Goal: Task Accomplishment & Management: Manage account settings

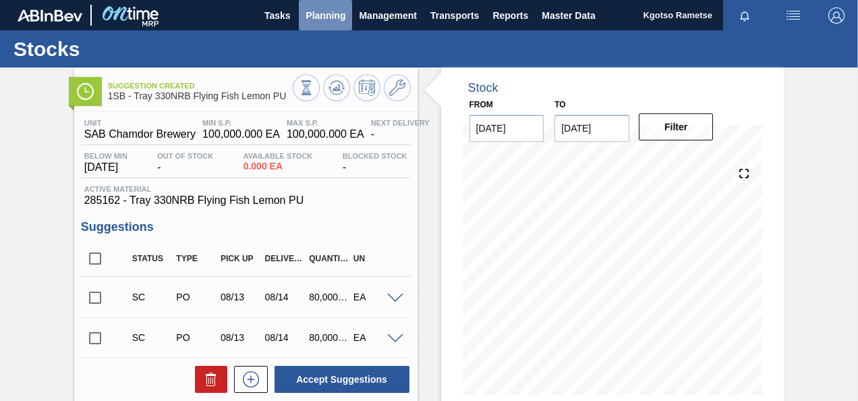
click at [329, 21] on span "Planning" at bounding box center [325, 15] width 40 height 16
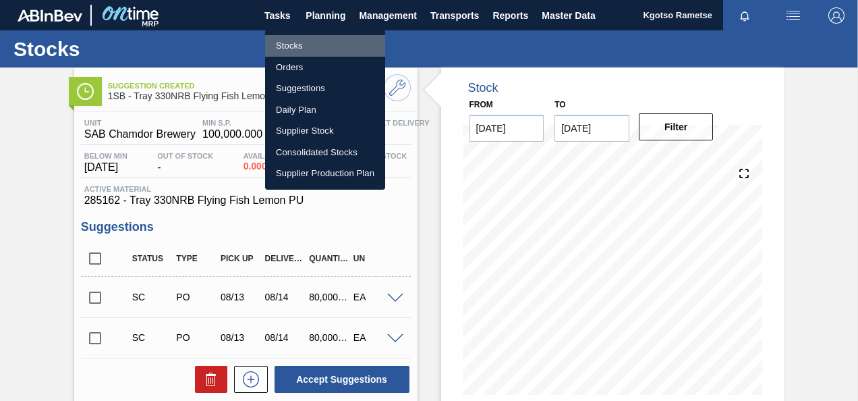
click at [310, 39] on li "Stocks" at bounding box center [325, 46] width 120 height 22
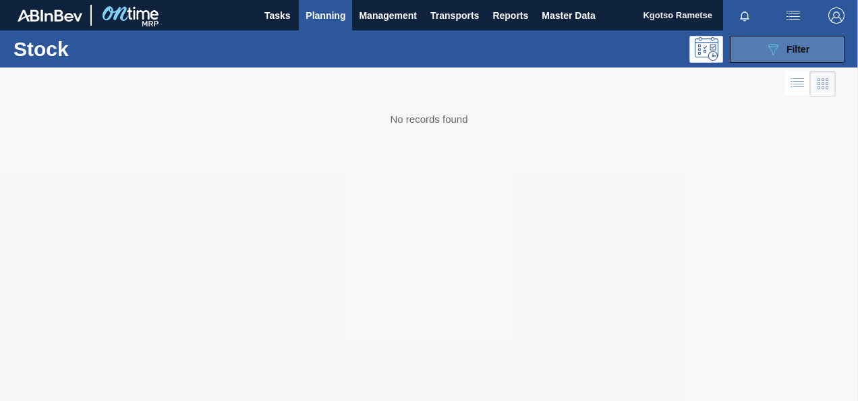
click at [804, 49] on span "Filter" at bounding box center [797, 49] width 23 height 11
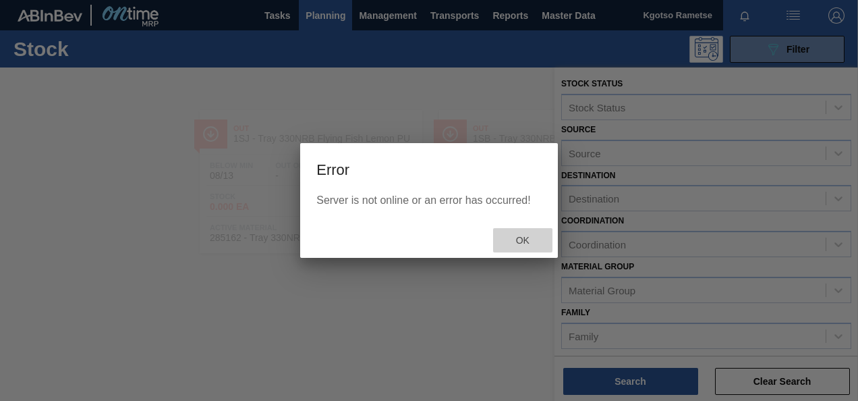
click at [515, 243] on span "Ok" at bounding box center [522, 240] width 35 height 11
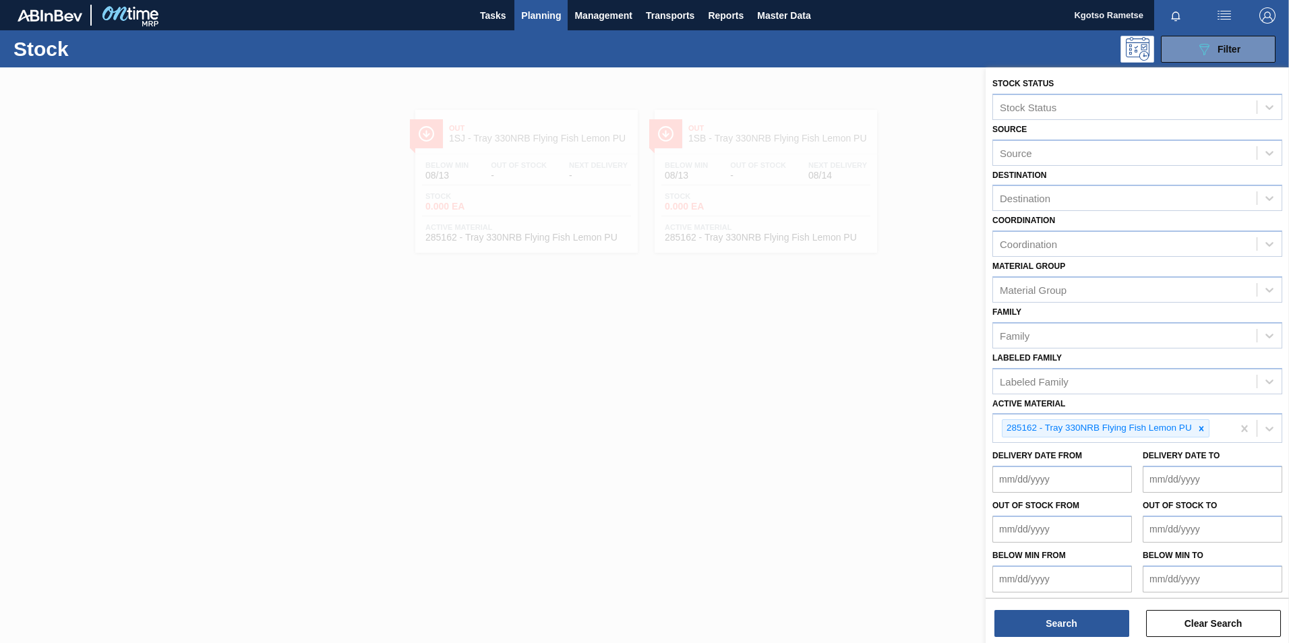
click at [500, 76] on div at bounding box center [644, 388] width 1289 height 643
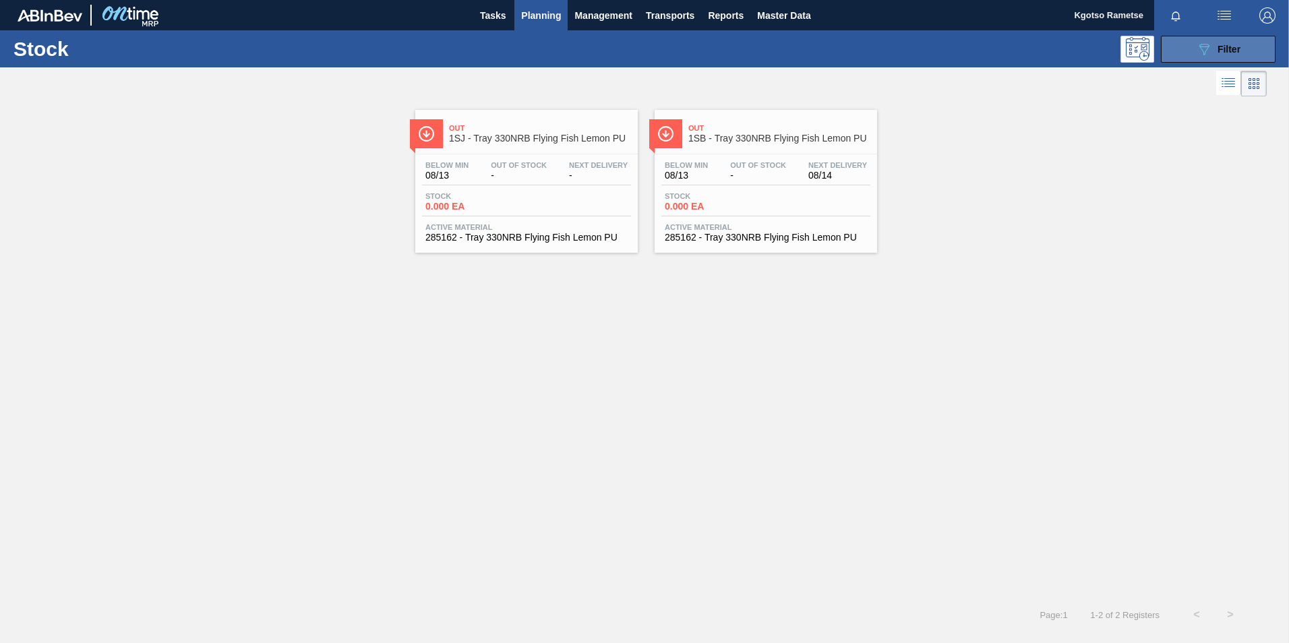
click at [857, 38] on button "089F7B8B-B2A5-4AFE-B5C0-19BA573D28AC Filter" at bounding box center [1218, 49] width 115 height 27
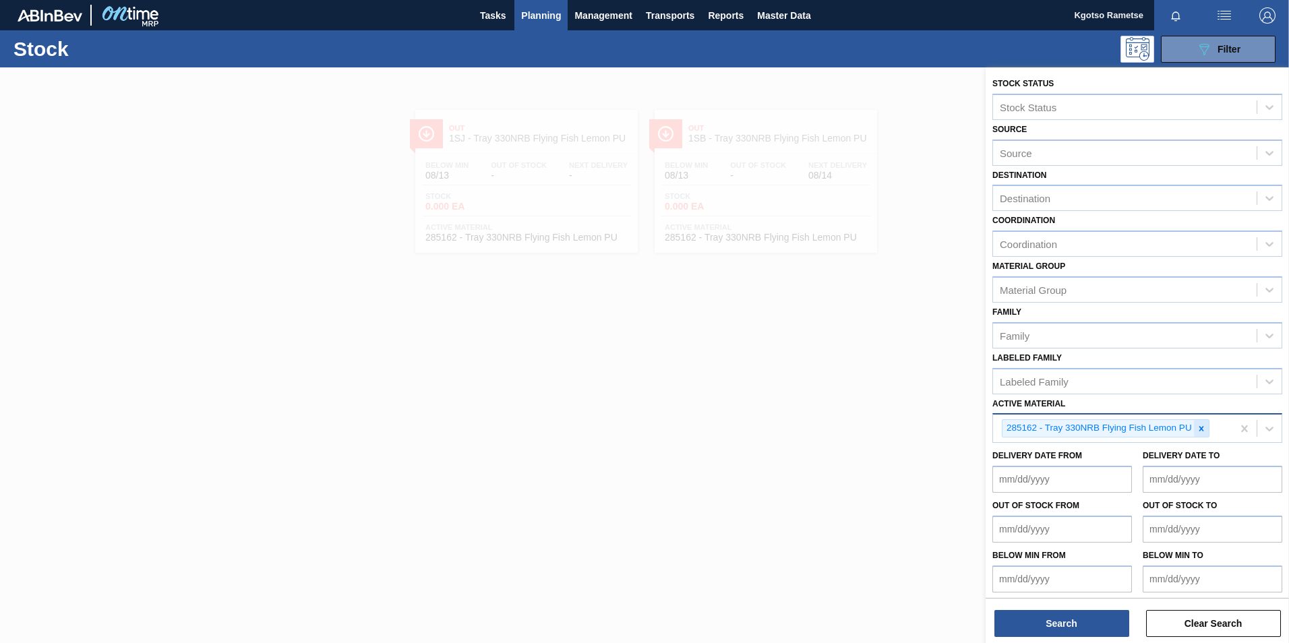
click at [857, 400] on icon at bounding box center [1201, 428] width 5 height 5
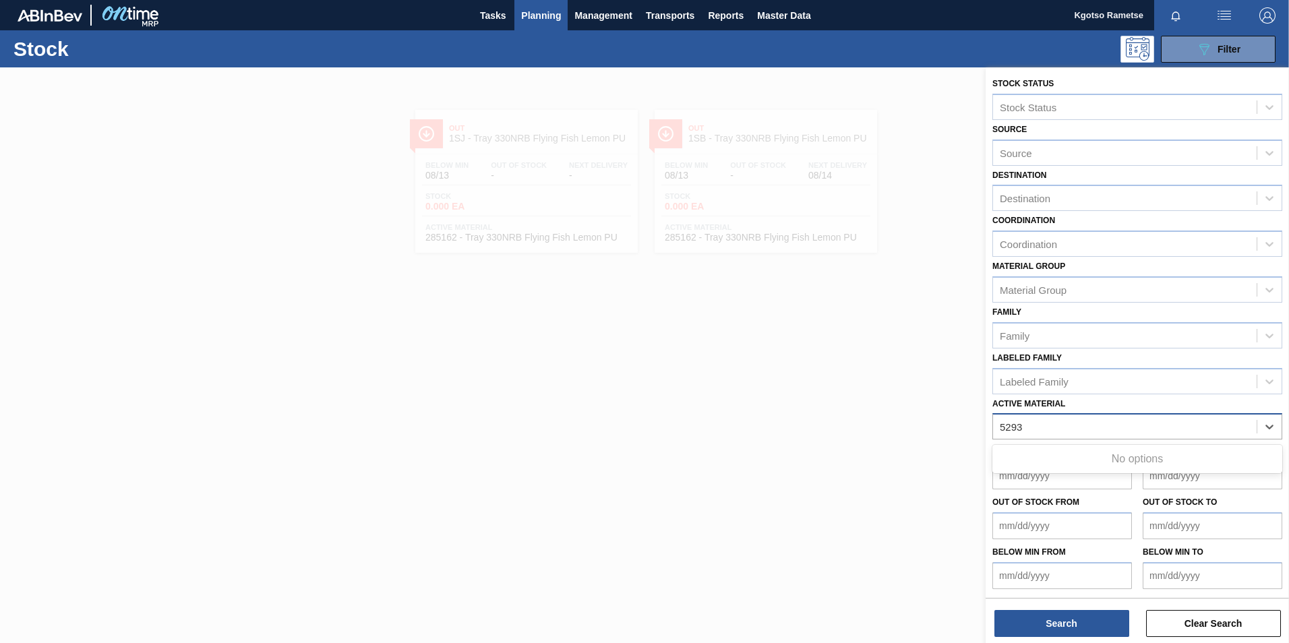
type Material "5293"
click at [857, 400] on div at bounding box center [644, 388] width 1289 height 643
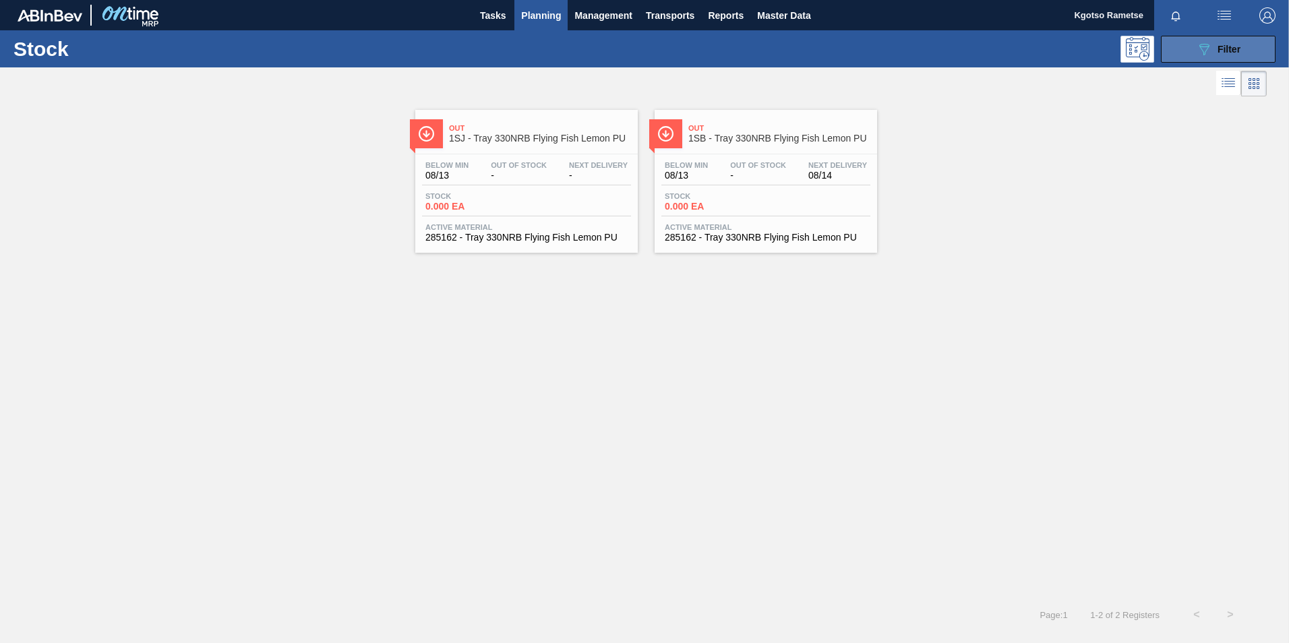
click at [1250, 49] on button "089F7B8B-B2A5-4AFE-B5C0-19BA573D28AC Filter" at bounding box center [1218, 49] width 115 height 27
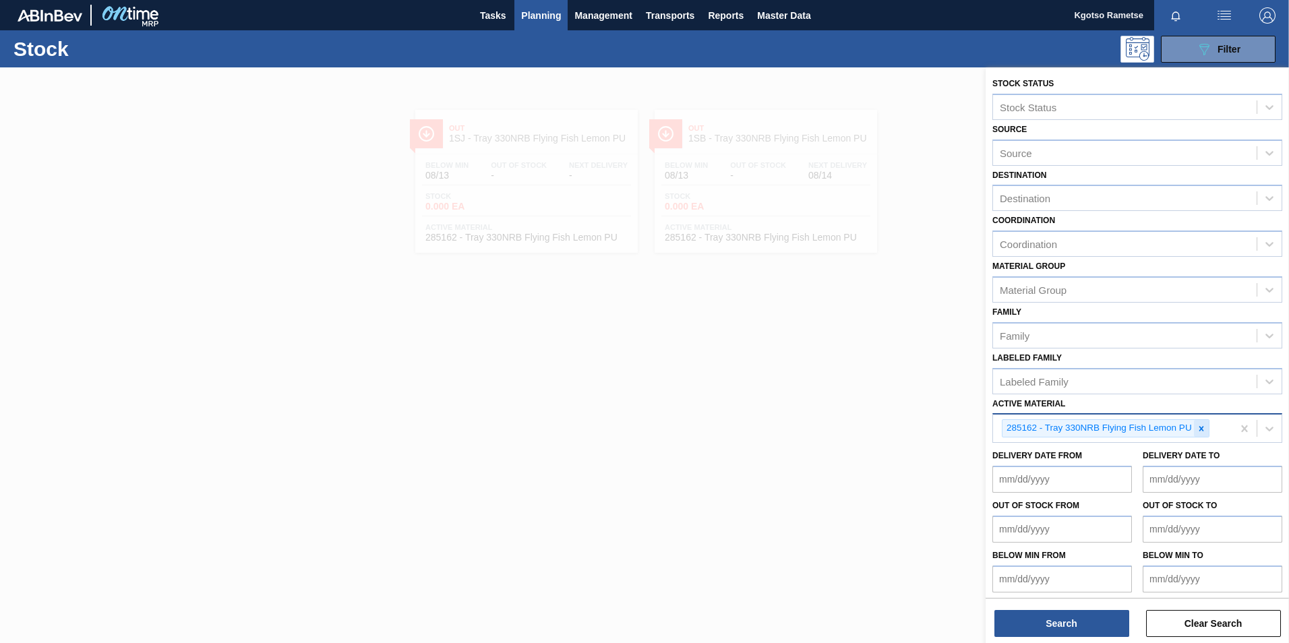
click at [1204, 436] on div at bounding box center [1201, 428] width 15 height 17
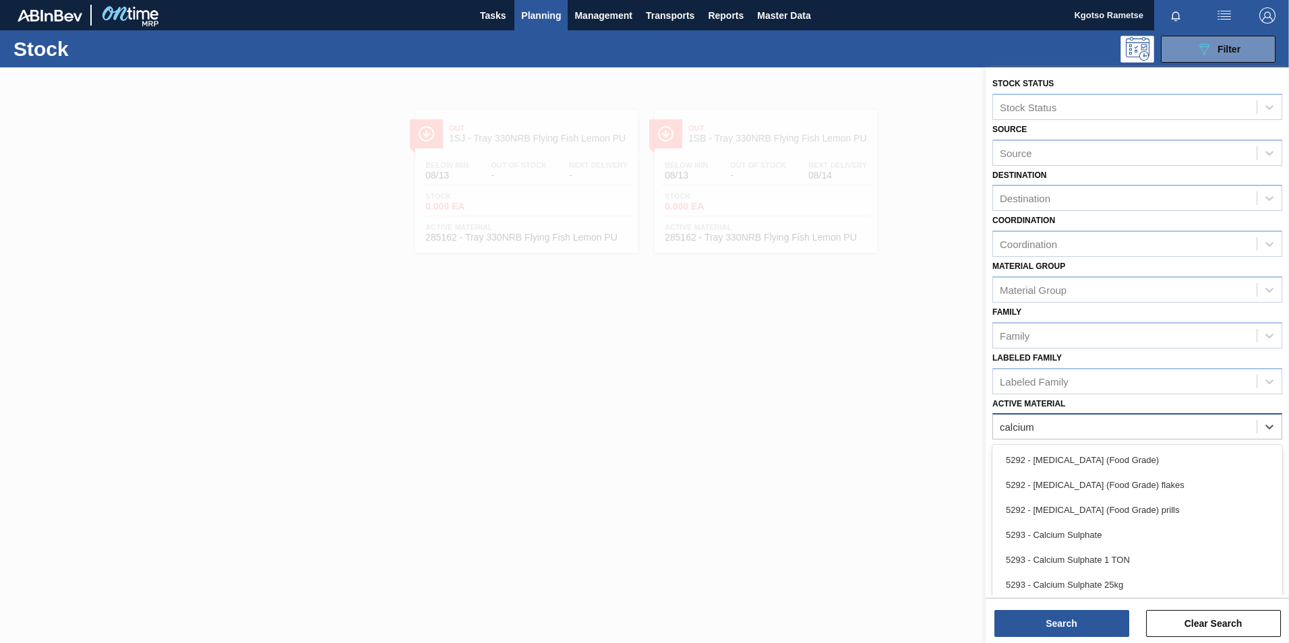
type Material "calcium s"
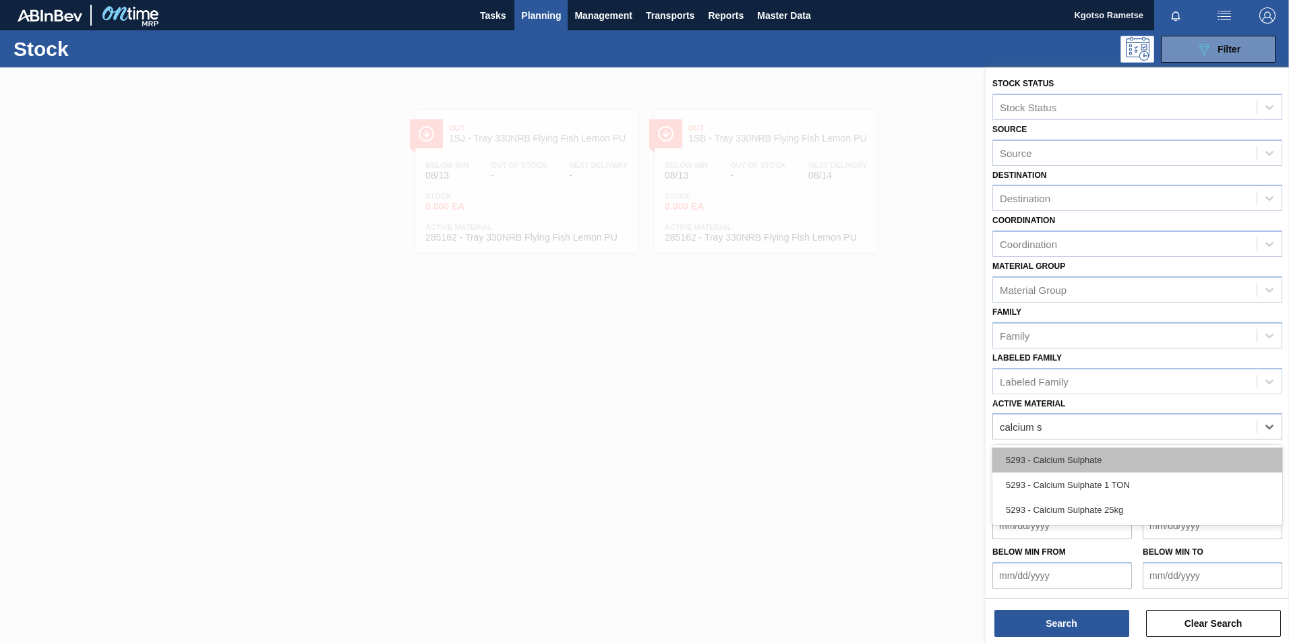
click at [1058, 466] on div "5293 - Calcium Sulphate" at bounding box center [1138, 460] width 290 height 25
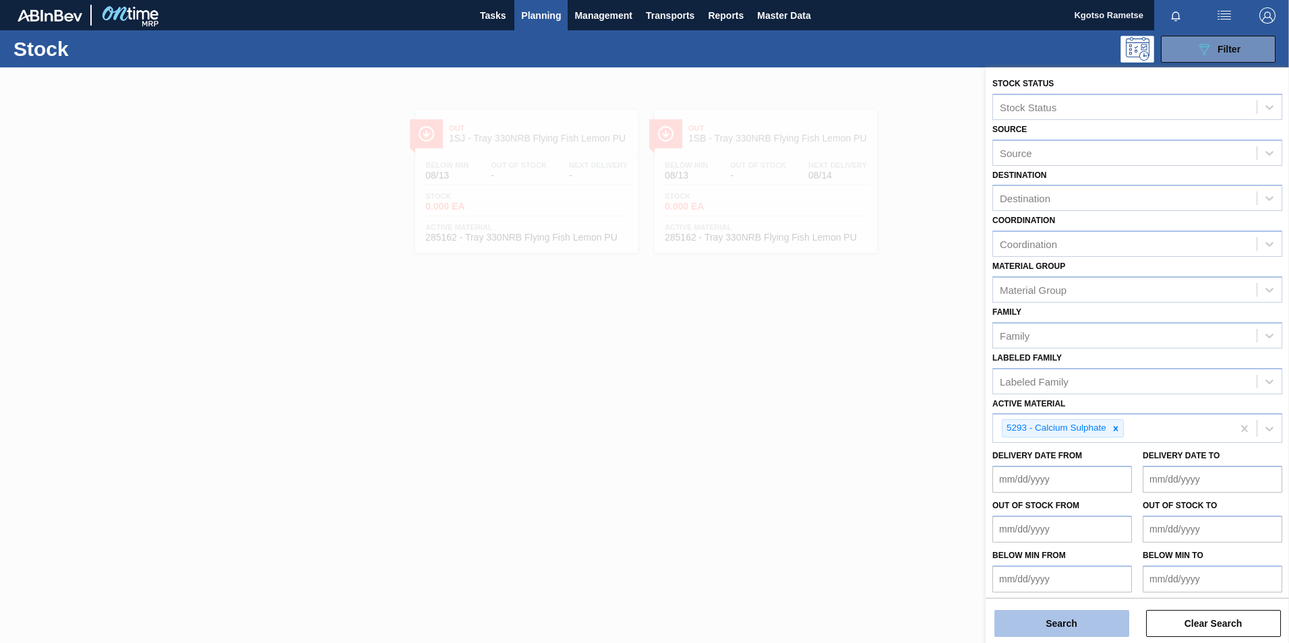
drag, startPoint x: 1030, startPoint y: 622, endPoint x: 1018, endPoint y: 597, distance: 27.1
click at [1030, 621] on button "Search" at bounding box center [1062, 623] width 135 height 27
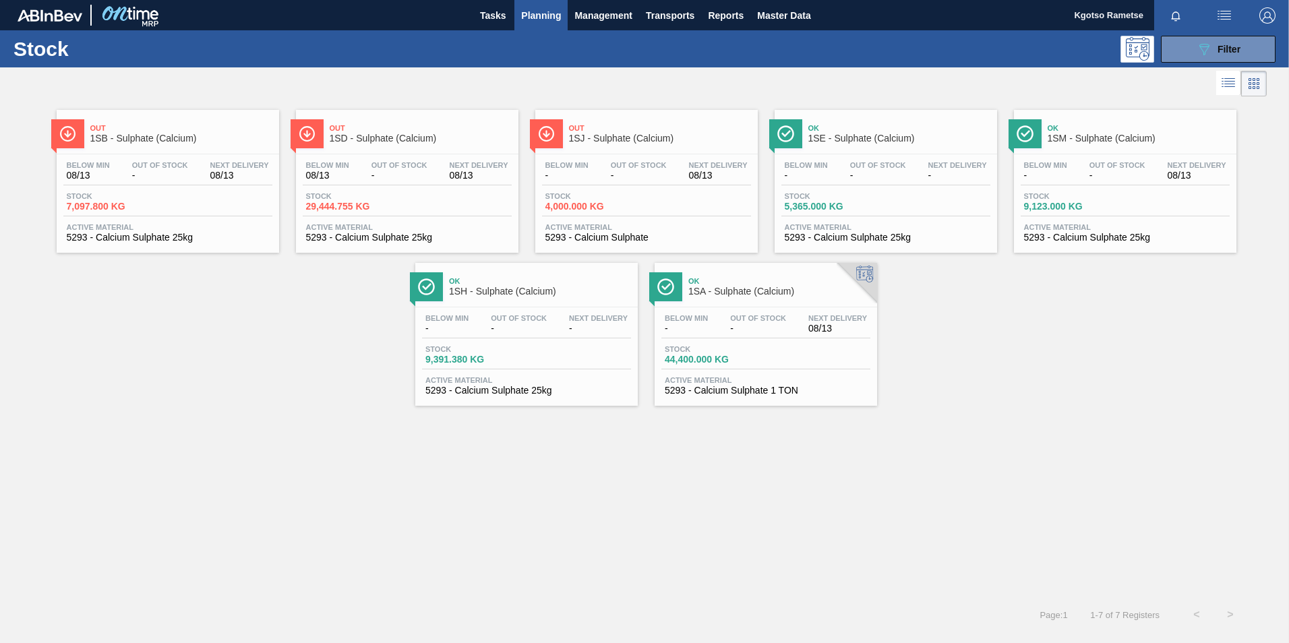
click at [633, 144] on div "Out 1SJ - Sulphate (Calcium)" at bounding box center [660, 134] width 182 height 30
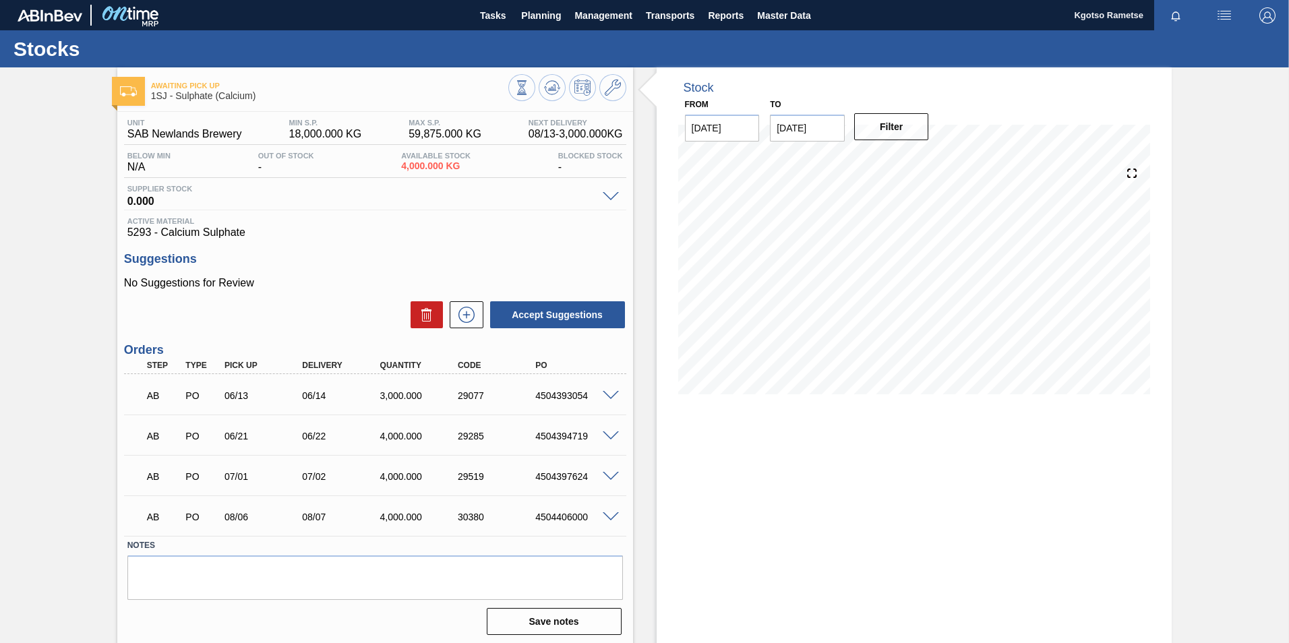
click at [606, 395] on span at bounding box center [611, 396] width 16 height 10
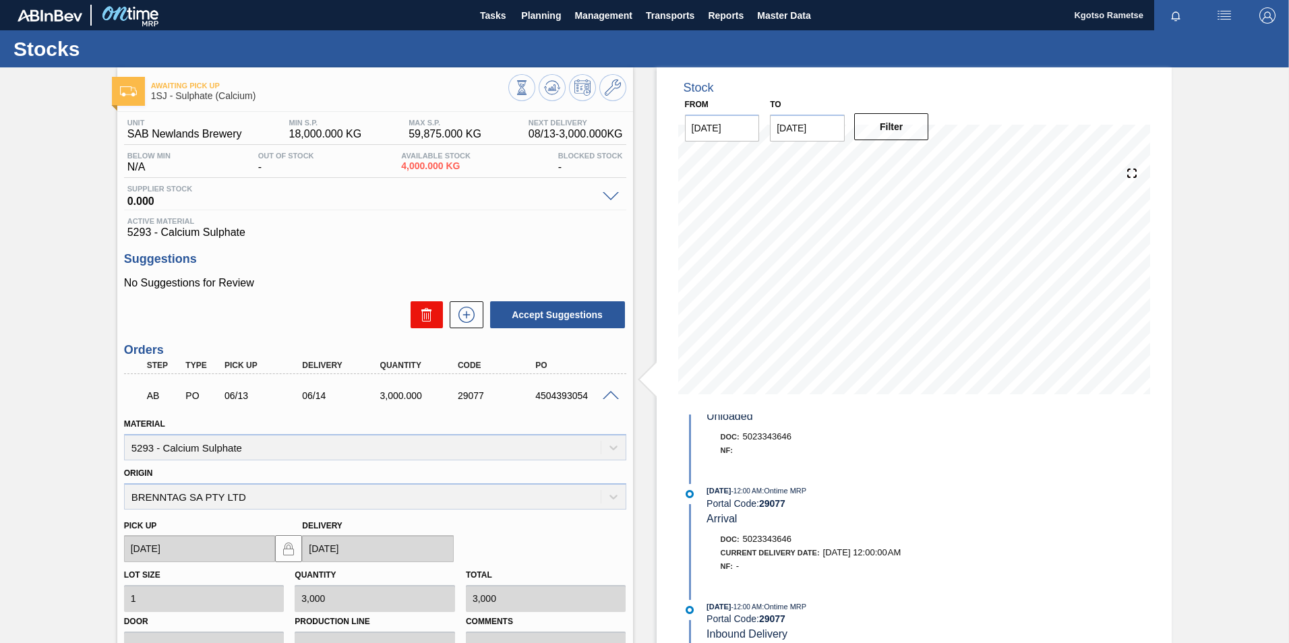
click at [428, 317] on icon at bounding box center [428, 316] width 1 height 7
click at [597, 385] on div "AB PO 06/13 06/14 3,000.000 29077 4504393054" at bounding box center [371, 394] width 467 height 27
click at [618, 94] on icon at bounding box center [613, 88] width 16 height 16
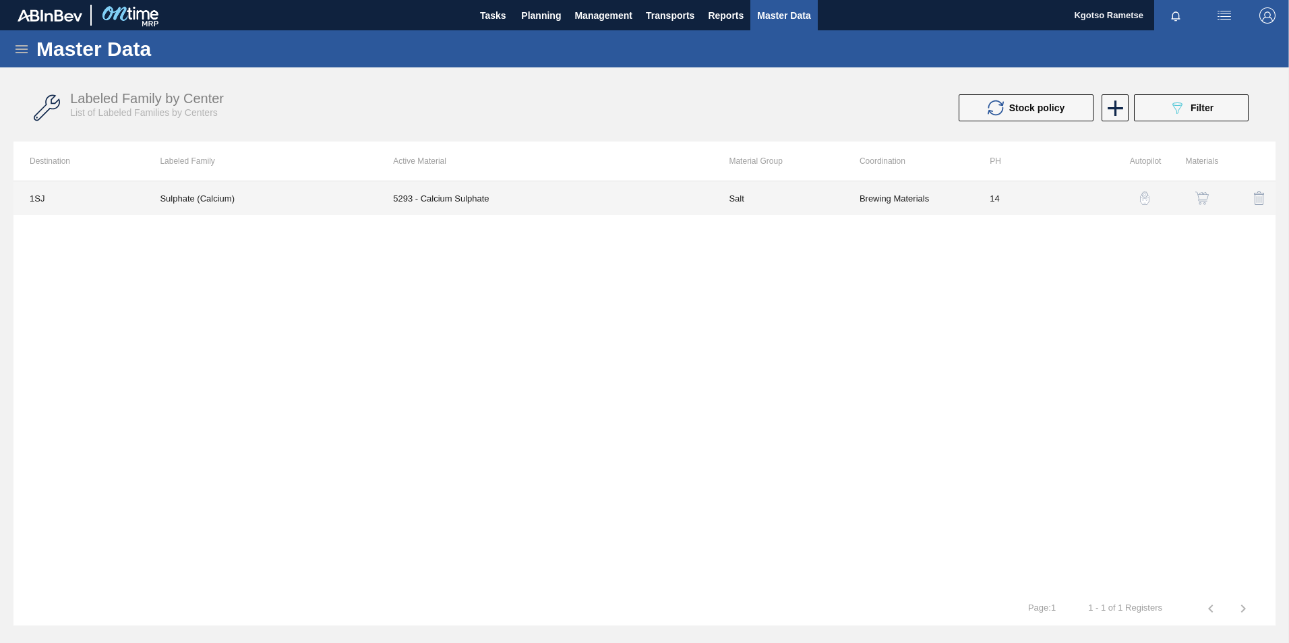
click at [618, 210] on td "5293 - Calcium Sulphate" at bounding box center [545, 198] width 336 height 34
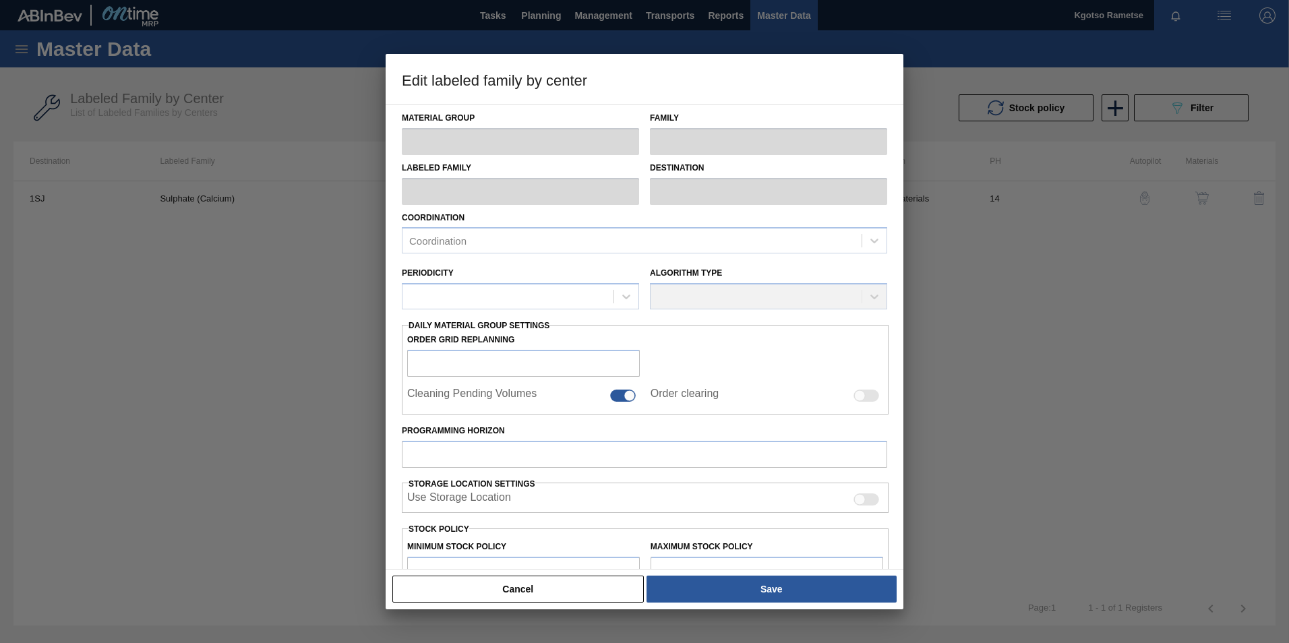
type input "Salt"
type input "Sulphates"
type input "Sulphate (Calcium)"
type input "1SJ - SAB Newlands Brewery"
type input "14"
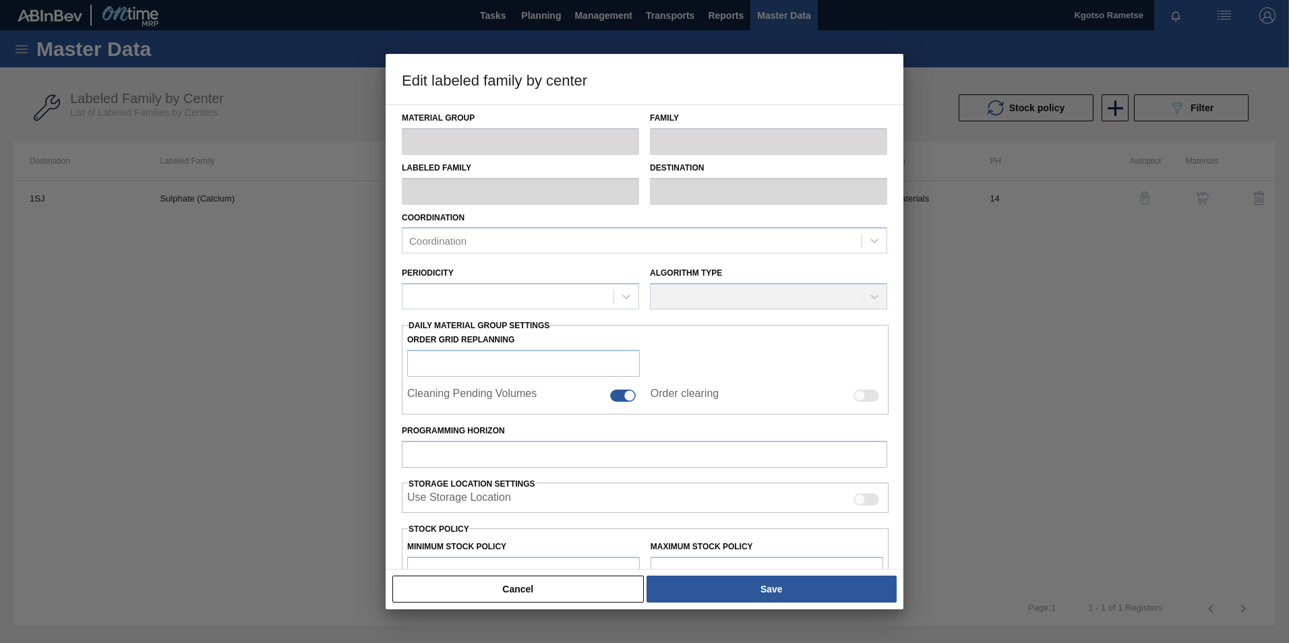
type input "18,000"
type input "59,875"
type input "100"
type input "59,875.000"
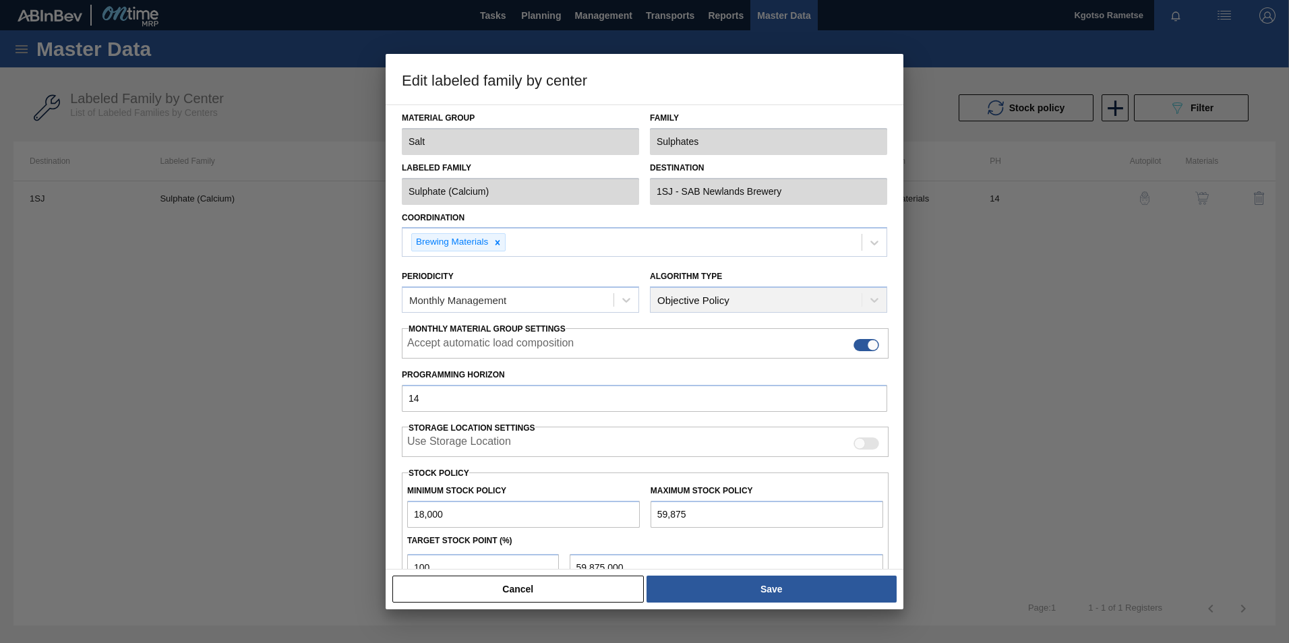
scroll to position [135, 0]
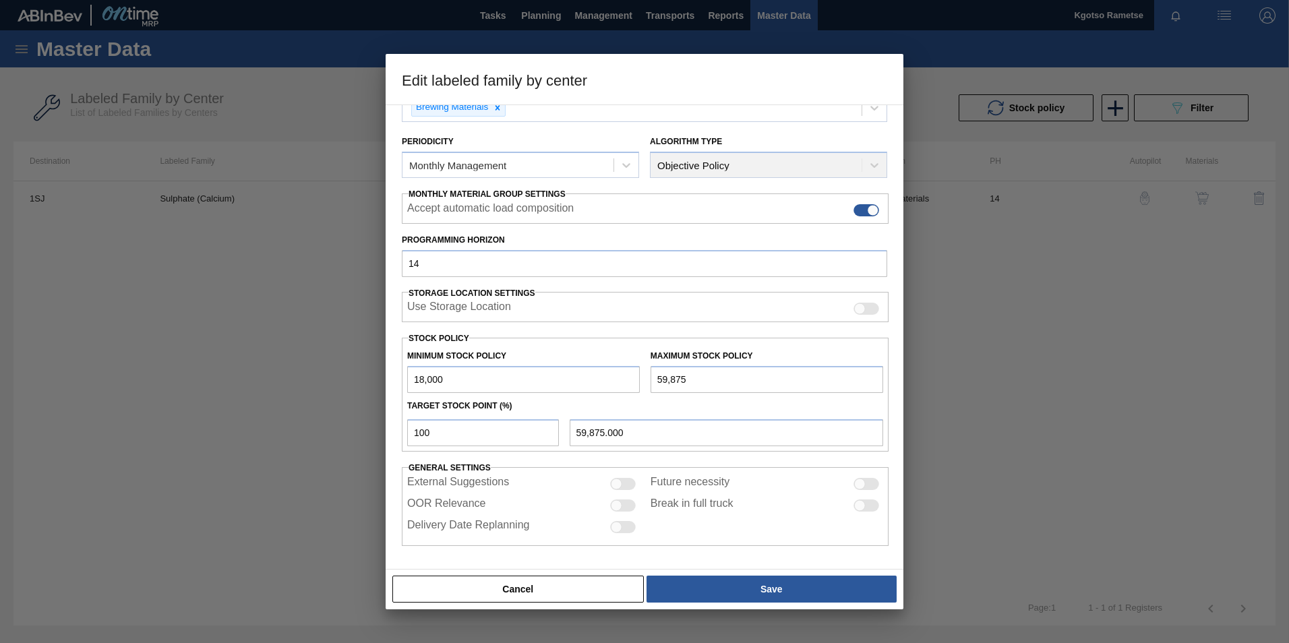
drag, startPoint x: 418, startPoint y: 380, endPoint x: 397, endPoint y: 380, distance: 20.9
click at [397, 380] on div "Material Group Salt Family Sulphates Labeled Family Sulphate (Calcium) Destinat…" at bounding box center [645, 337] width 518 height 465
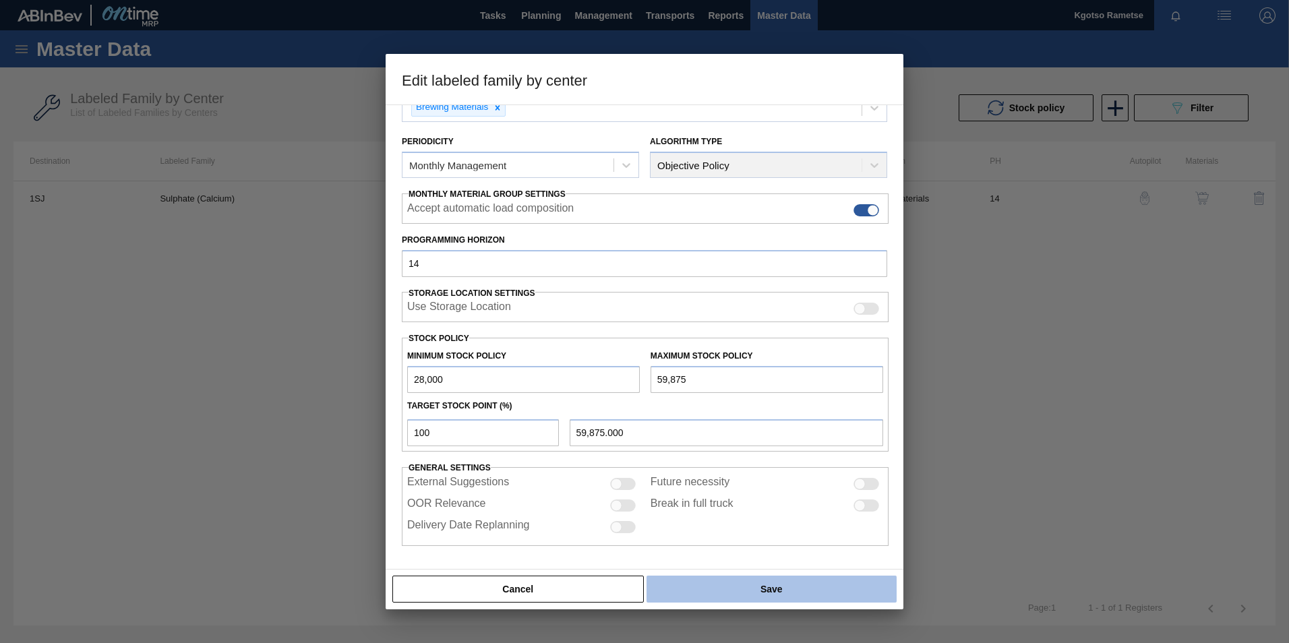
type input "28,000"
click at [780, 585] on button "Save" at bounding box center [772, 589] width 250 height 27
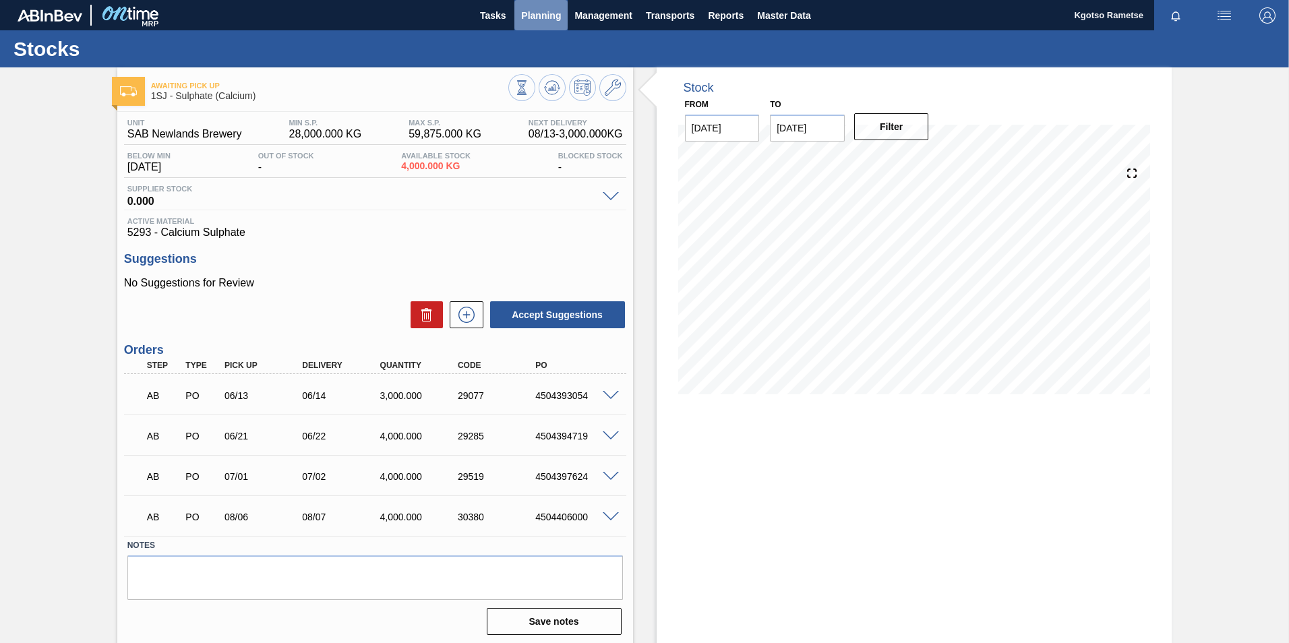
click at [552, 11] on span "Planning" at bounding box center [541, 15] width 40 height 16
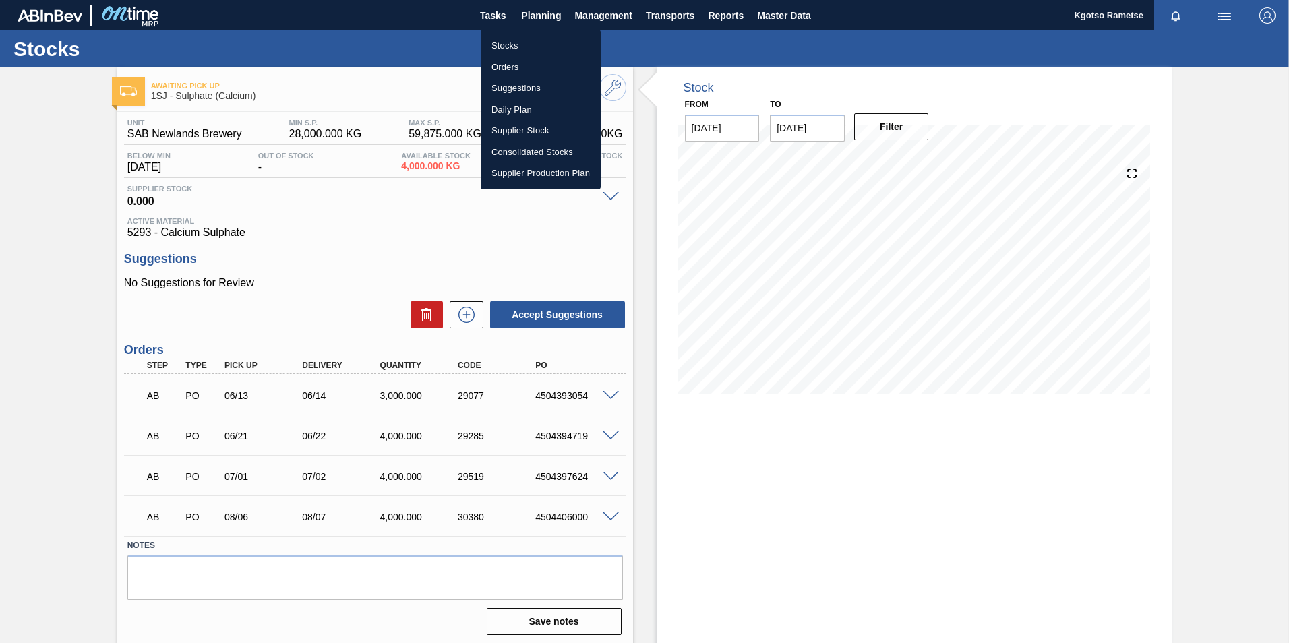
click at [540, 24] on div at bounding box center [644, 321] width 1289 height 643
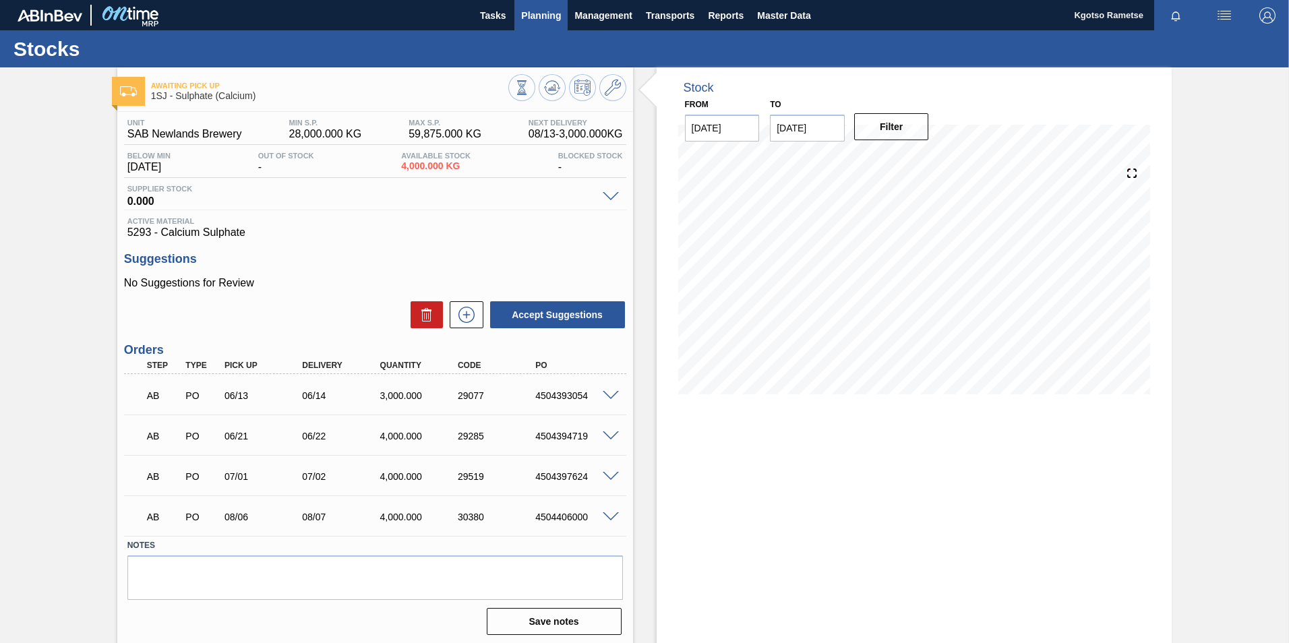
click at [541, 15] on span "Planning" at bounding box center [541, 15] width 40 height 16
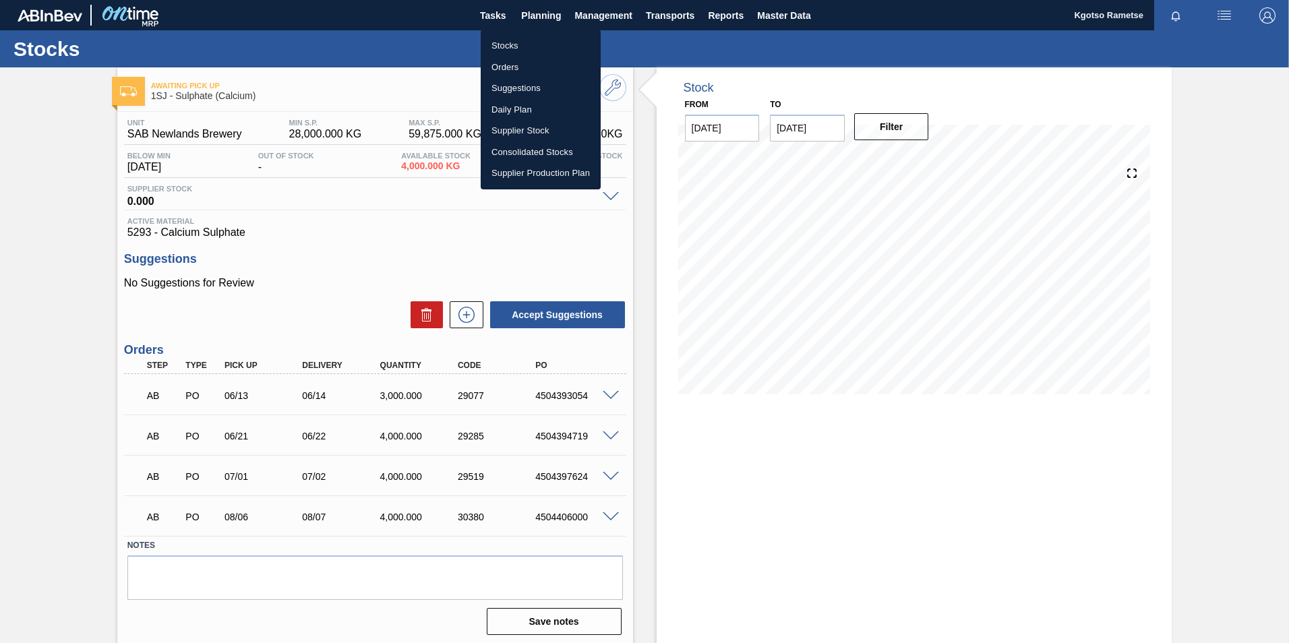
drag, startPoint x: 521, startPoint y: 45, endPoint x: 531, endPoint y: 48, distance: 11.3
click at [521, 44] on li "Stocks" at bounding box center [541, 46] width 120 height 22
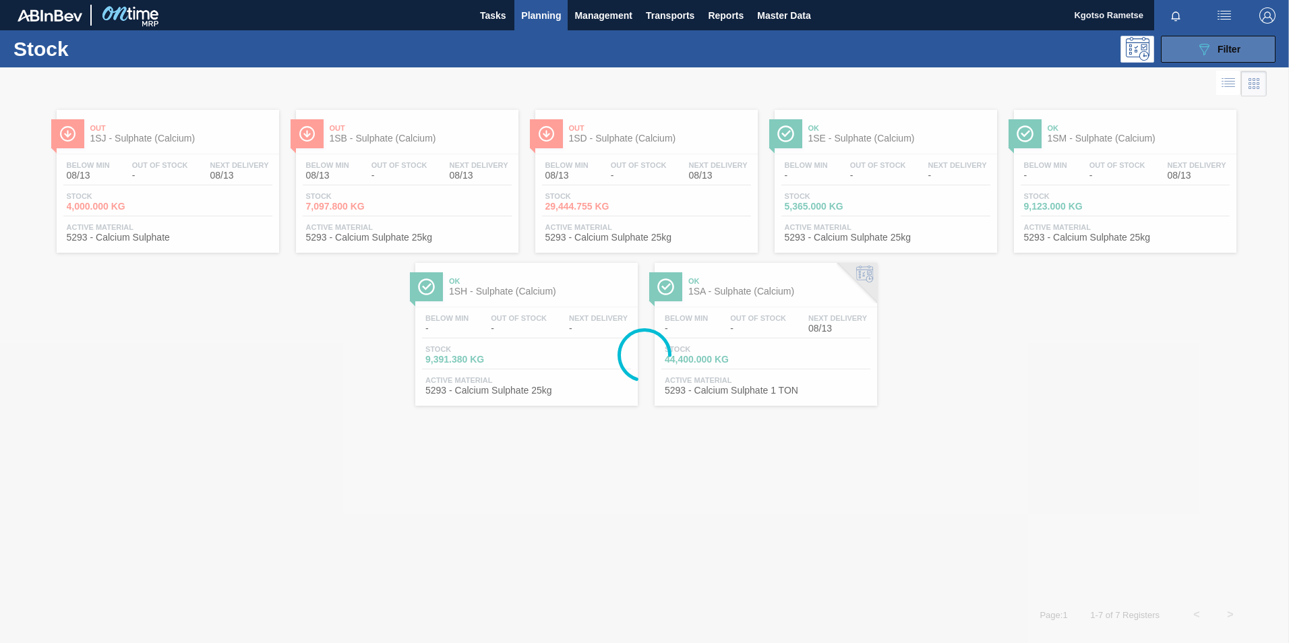
click at [1195, 45] on button "089F7B8B-B2A5-4AFE-B5C0-19BA573D28AC Filter" at bounding box center [1218, 49] width 115 height 27
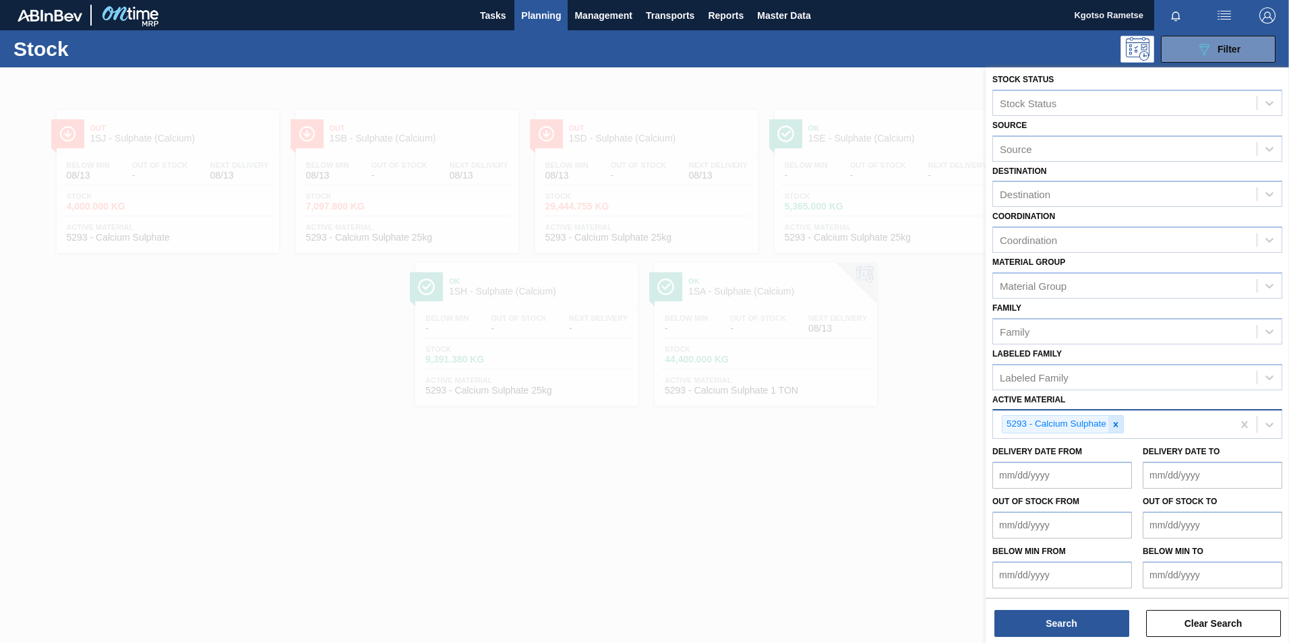
click at [1110, 424] on div at bounding box center [1116, 424] width 15 height 17
paste Material "210987"
type Material "210987"
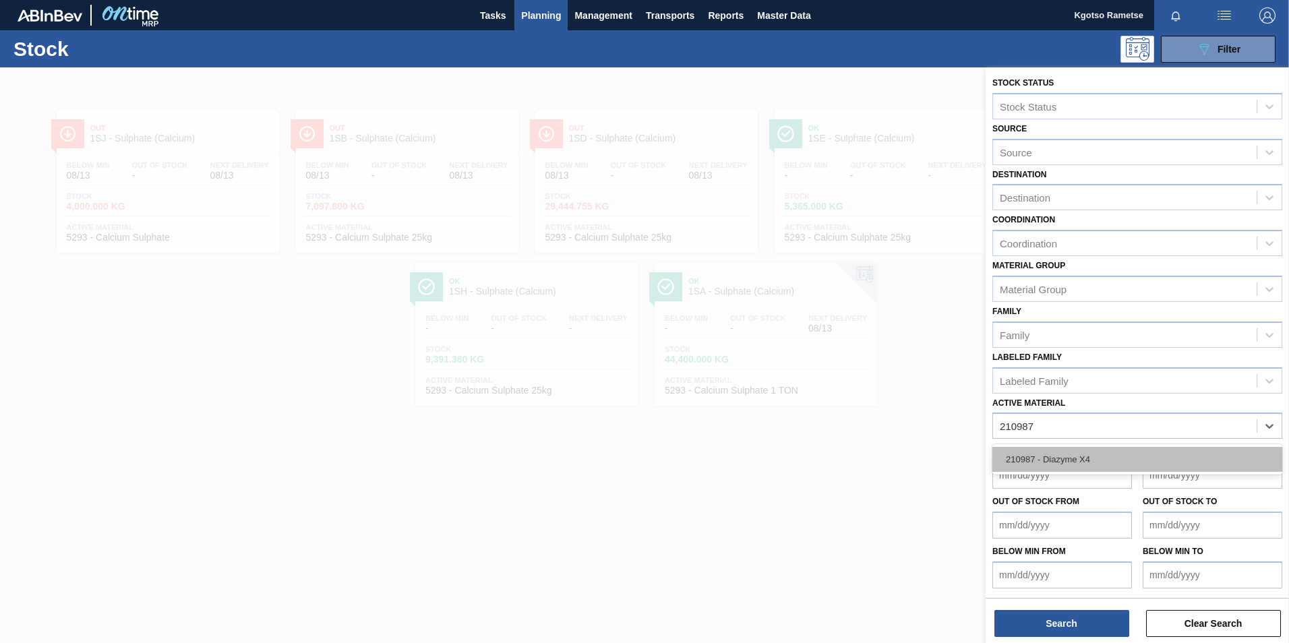
click at [1072, 457] on div "210987 - Diazyme X4" at bounding box center [1138, 459] width 290 height 25
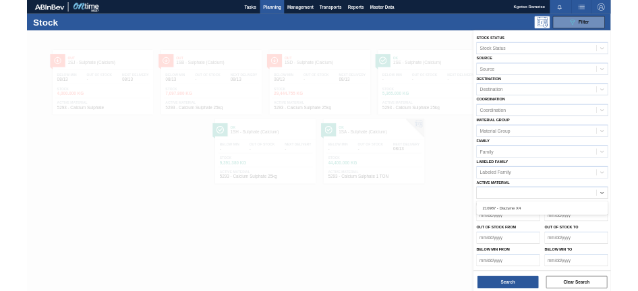
scroll to position [4, 0]
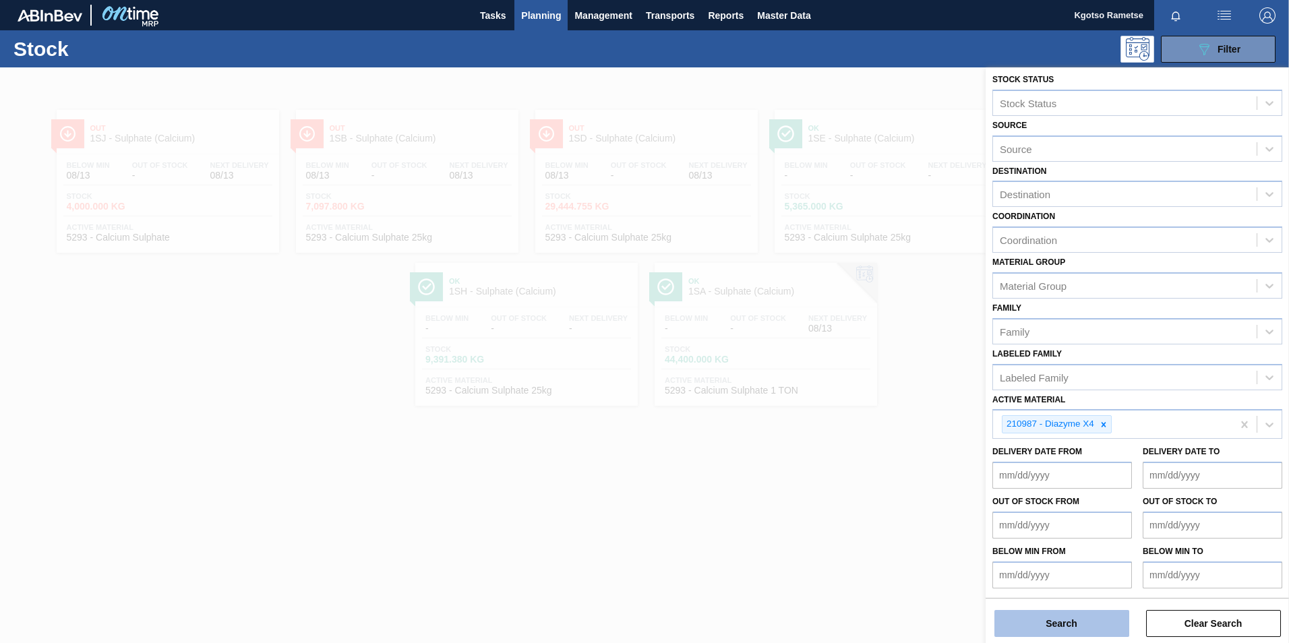
click at [1025, 622] on button "Search" at bounding box center [1062, 623] width 135 height 27
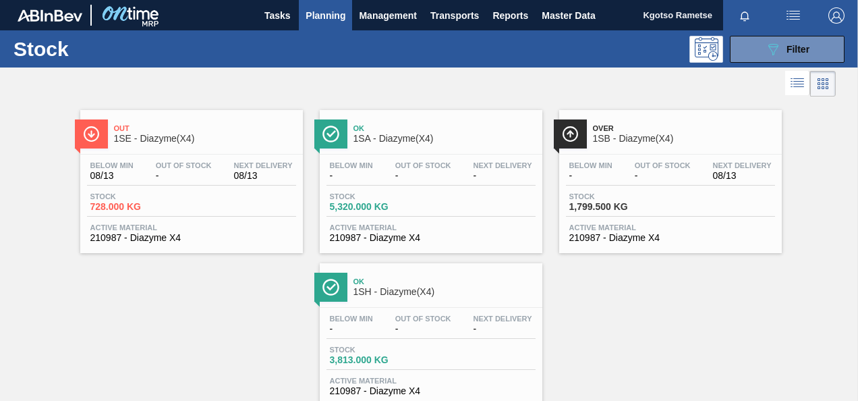
click at [792, 301] on div "Out 1SE - Diazyme(X4) Below Min 08/13 Out Of Stock - Next Delivery 08/13 Stock …" at bounding box center [429, 253] width 858 height 306
